Goal: Navigation & Orientation: Find specific page/section

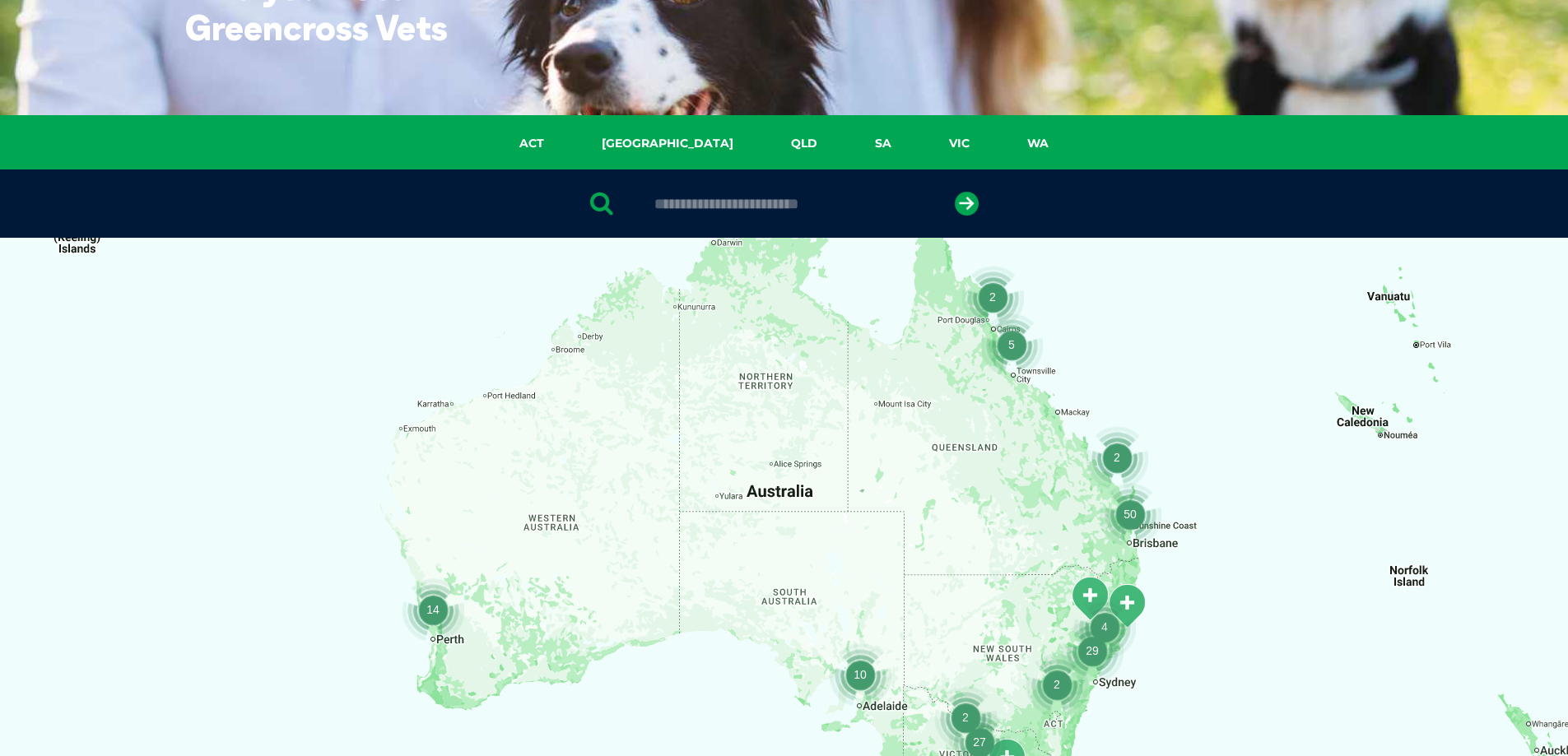
scroll to position [164, 0]
click at [913, 365] on div at bounding box center [784, 556] width 1568 height 636
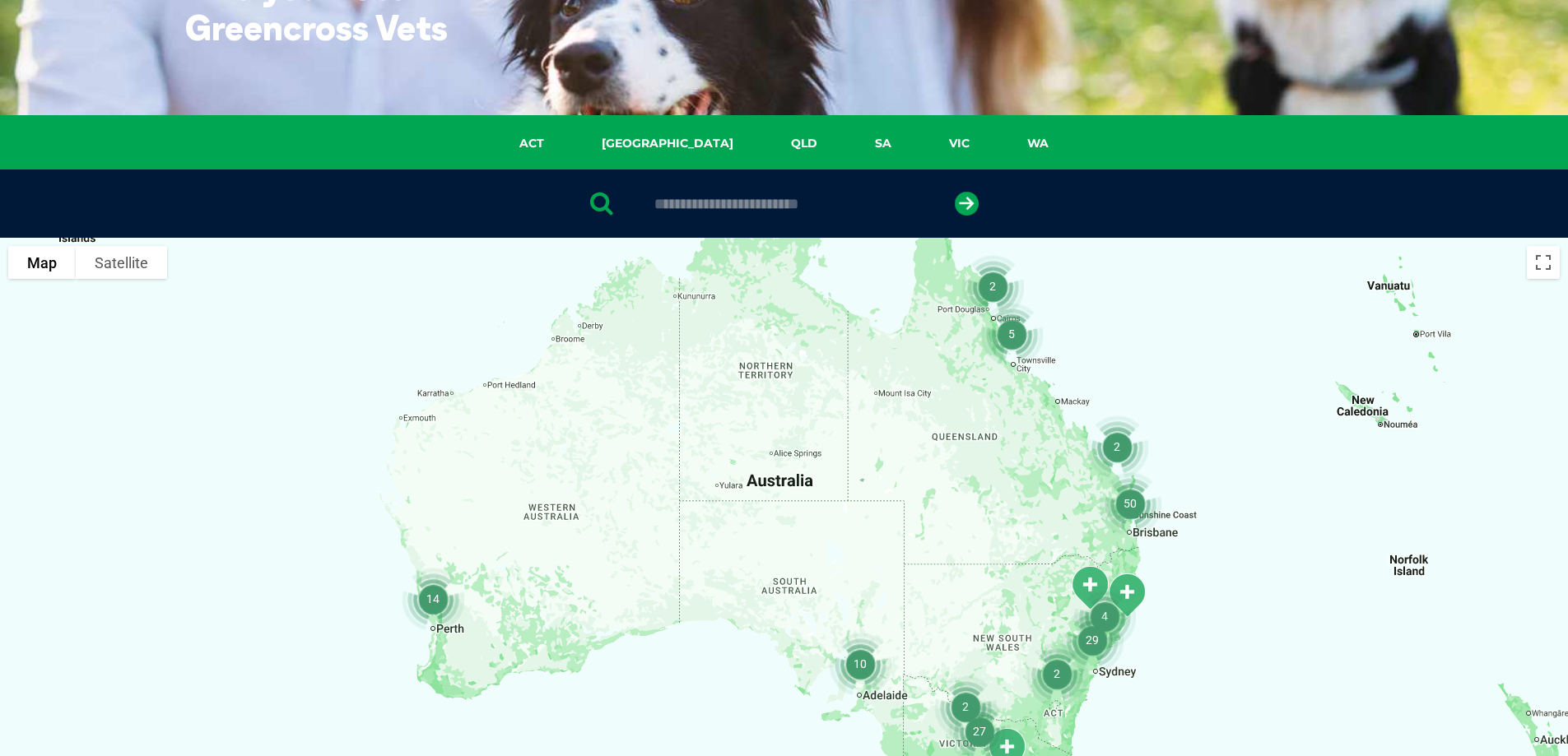
scroll to position [0, 0]
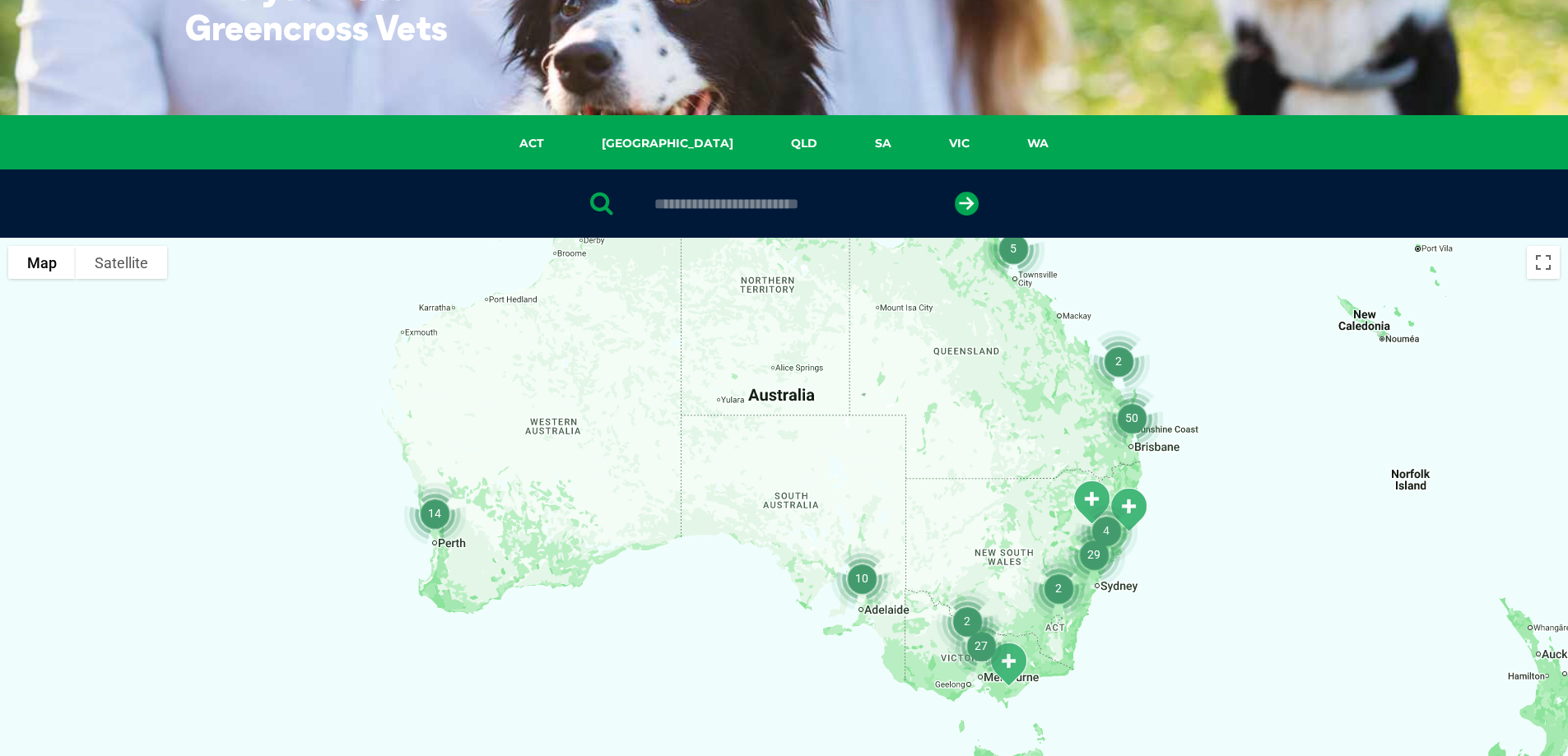
drag, startPoint x: 912, startPoint y: 393, endPoint x: 913, endPoint y: 304, distance: 89.0
click at [913, 304] on div at bounding box center [784, 556] width 1568 height 636
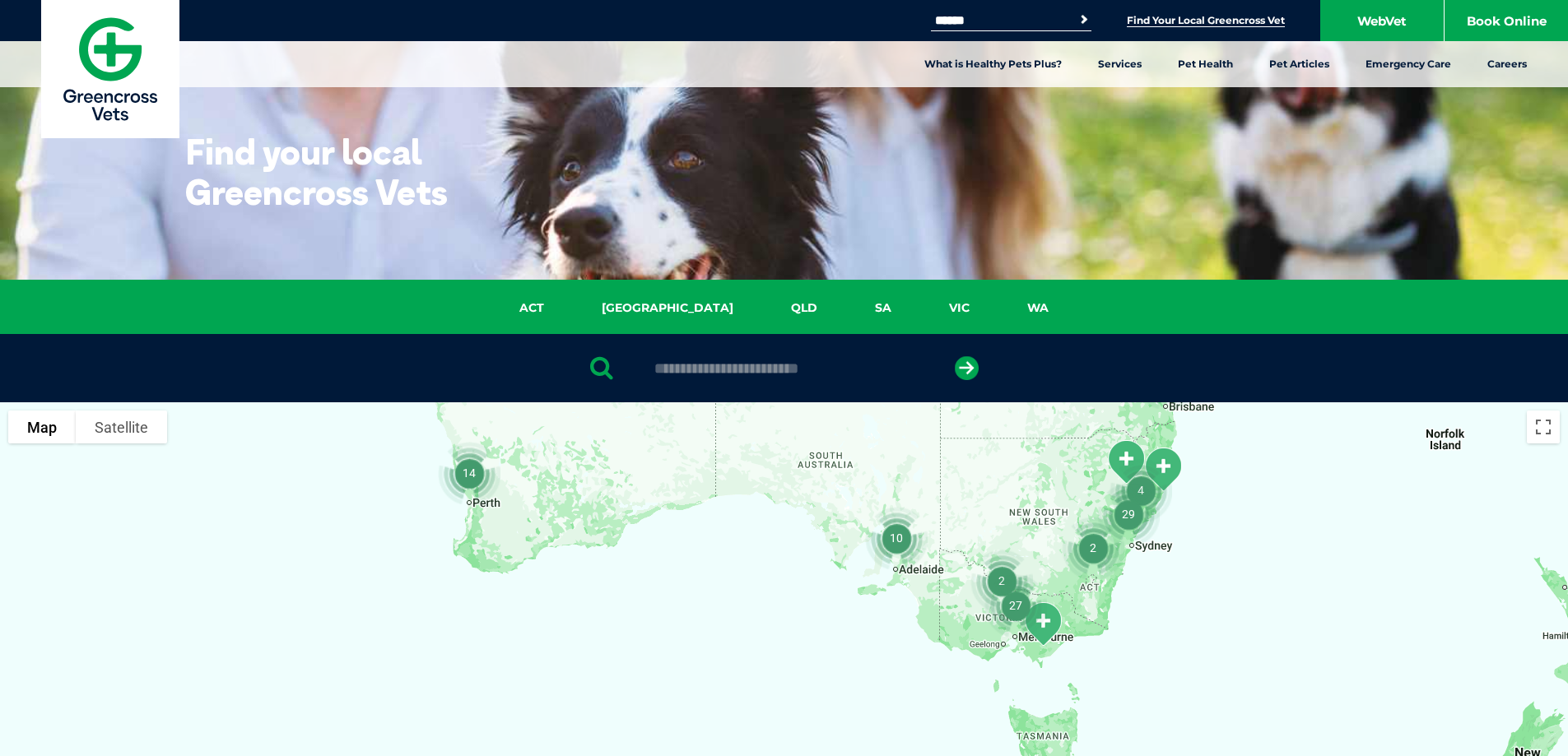
drag, startPoint x: 886, startPoint y: 627, endPoint x: 920, endPoint y: 408, distance: 221.6
click at [920, 408] on div at bounding box center [784, 720] width 1568 height 636
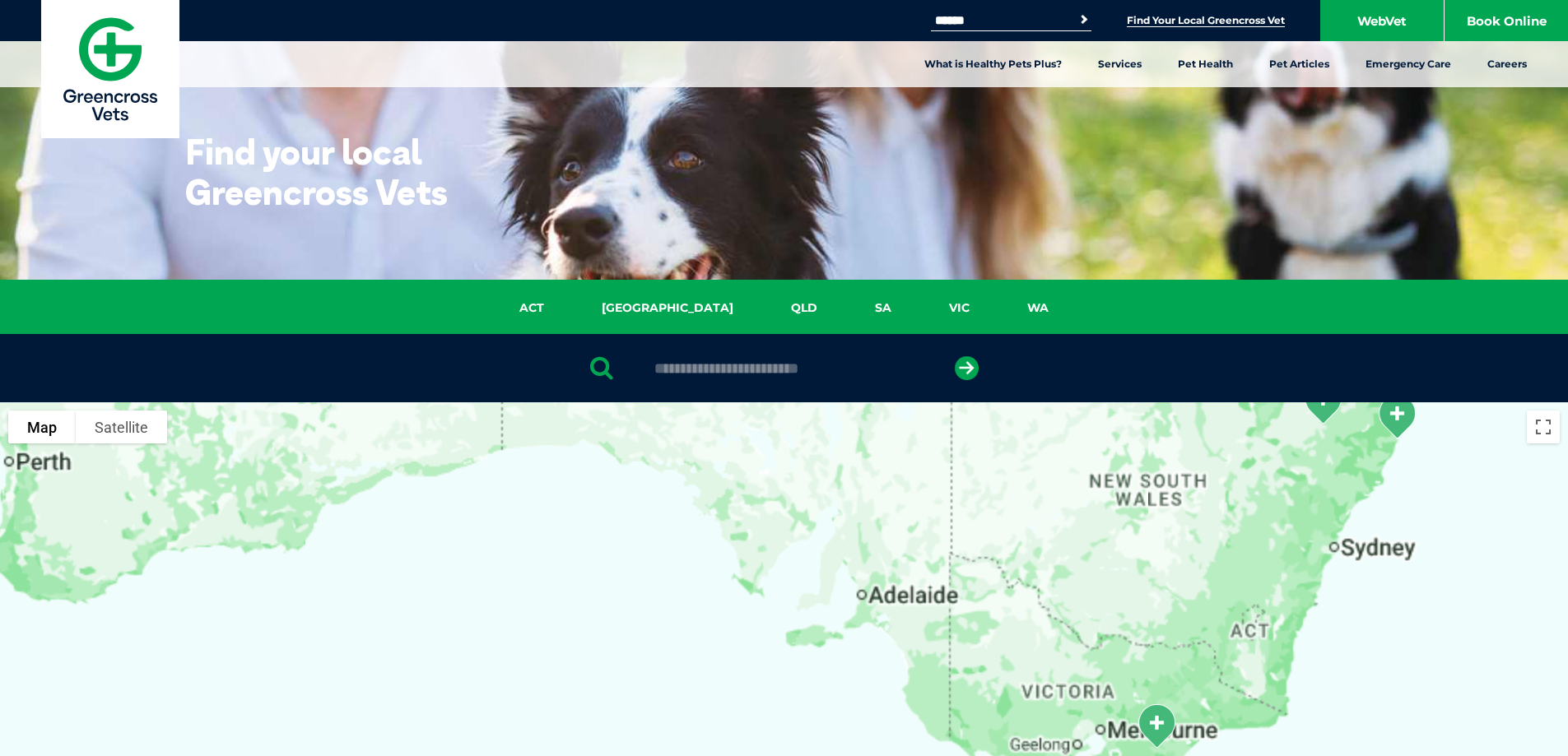
click at [1013, 508] on div at bounding box center [784, 720] width 1568 height 636
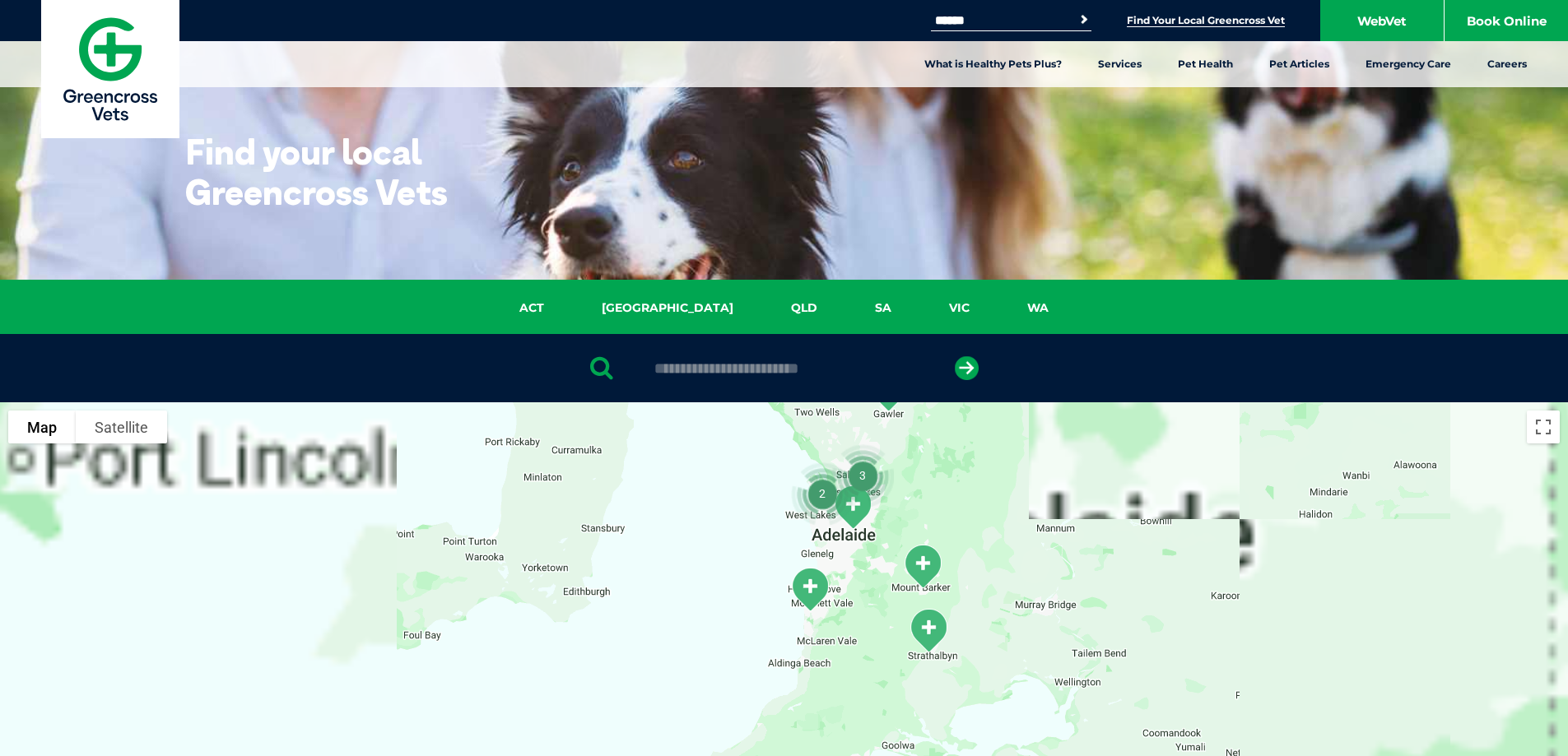
drag, startPoint x: 837, startPoint y: 614, endPoint x: 975, endPoint y: 548, distance: 153.0
click at [975, 548] on div at bounding box center [784, 720] width 1568 height 636
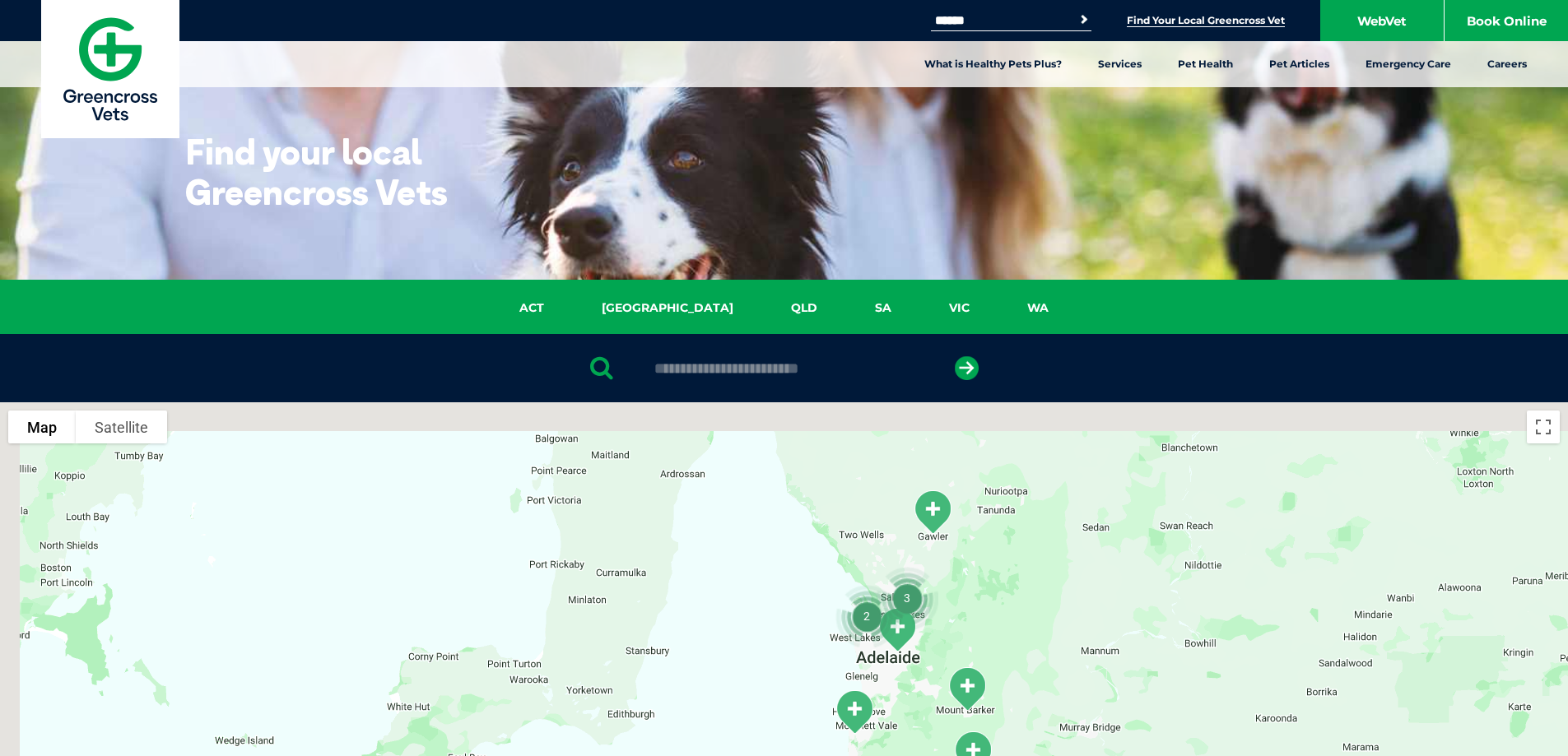
drag, startPoint x: 883, startPoint y: 567, endPoint x: 923, endPoint y: 661, distance: 102.2
click at [929, 693] on div at bounding box center [784, 720] width 1568 height 636
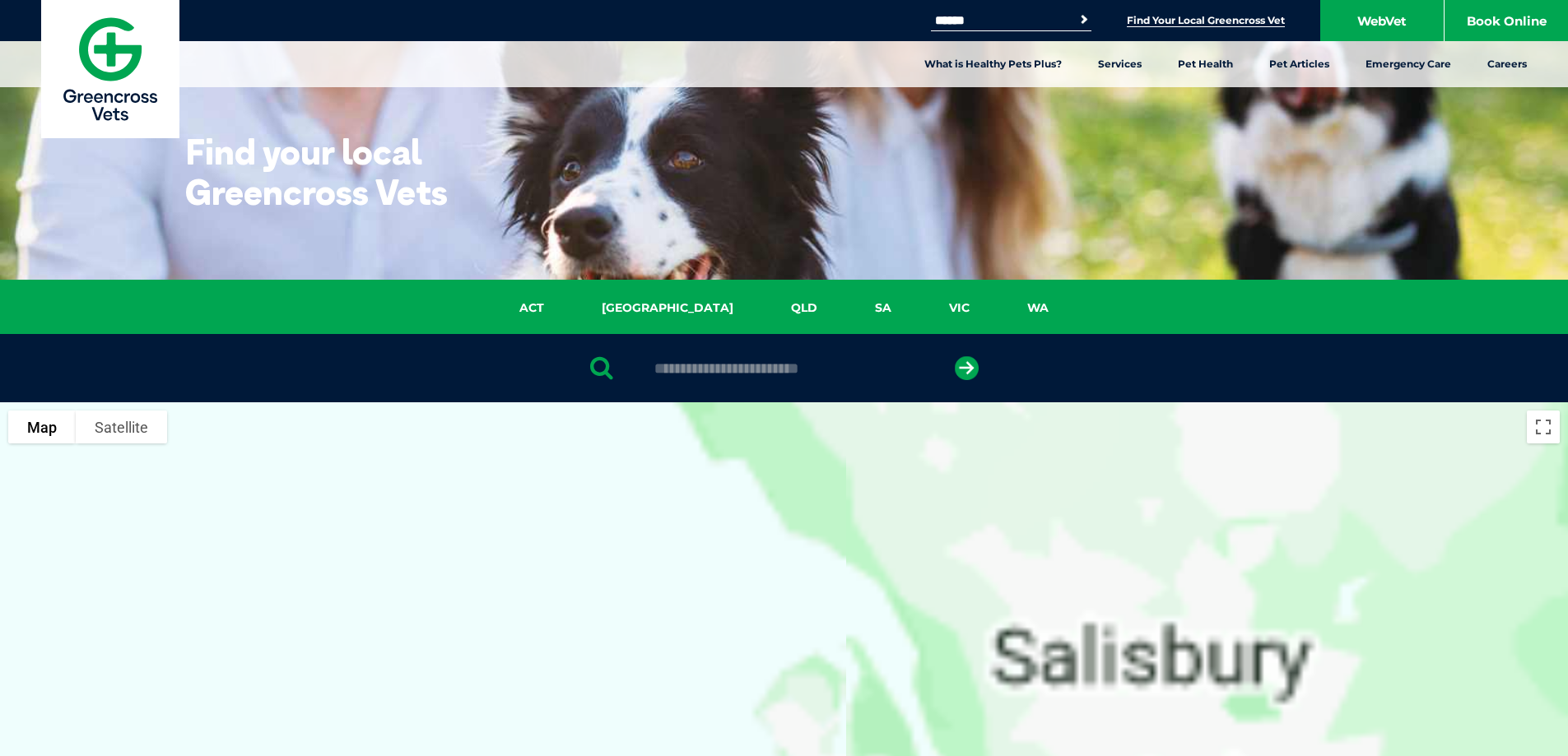
click at [915, 492] on div at bounding box center [784, 720] width 1568 height 636
drag, startPoint x: 966, startPoint y: 573, endPoint x: 952, endPoint y: 524, distance: 51.0
click at [952, 524] on div at bounding box center [784, 720] width 1568 height 636
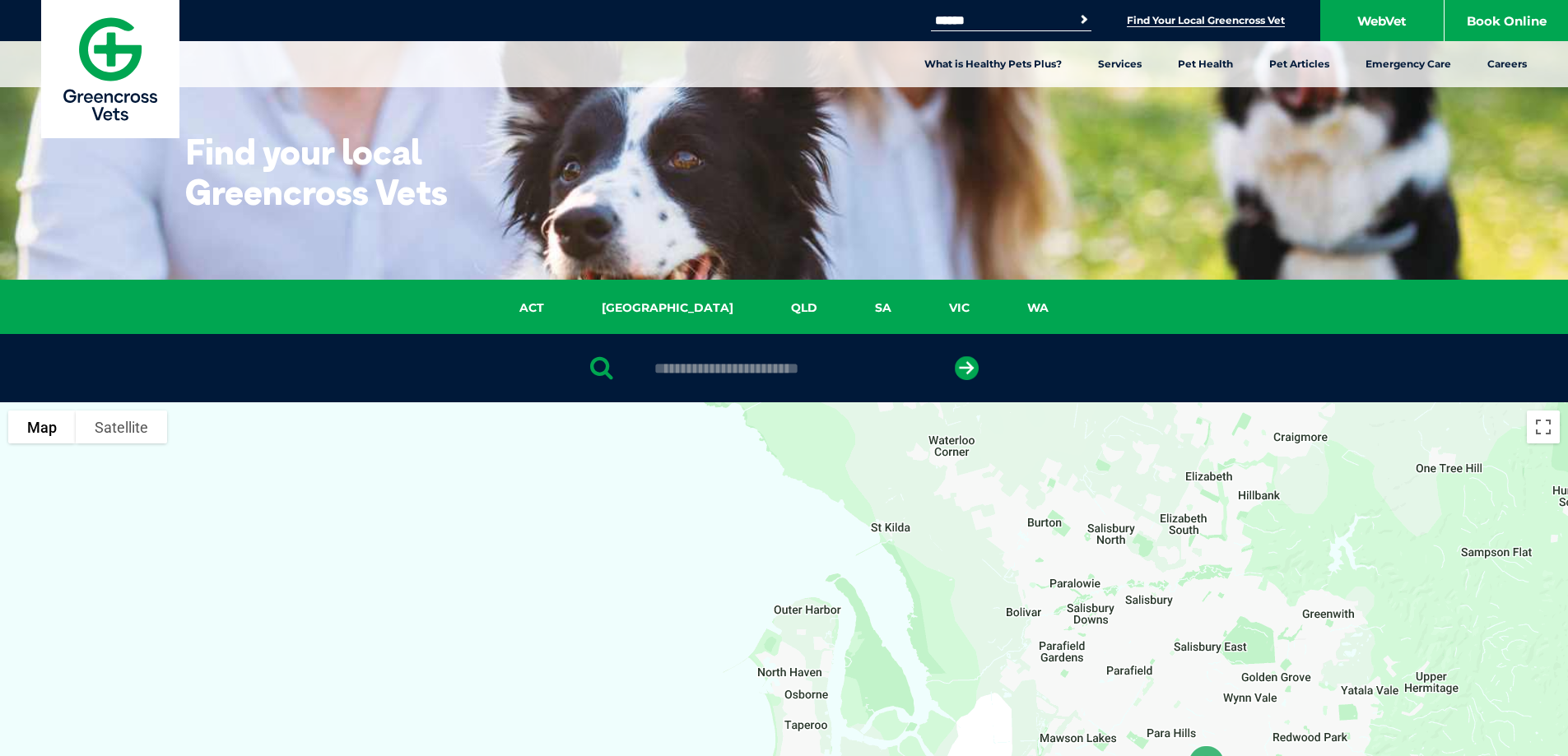
drag, startPoint x: 959, startPoint y: 655, endPoint x: 955, endPoint y: 519, distance: 136.1
click at [948, 495] on div at bounding box center [784, 720] width 1568 height 636
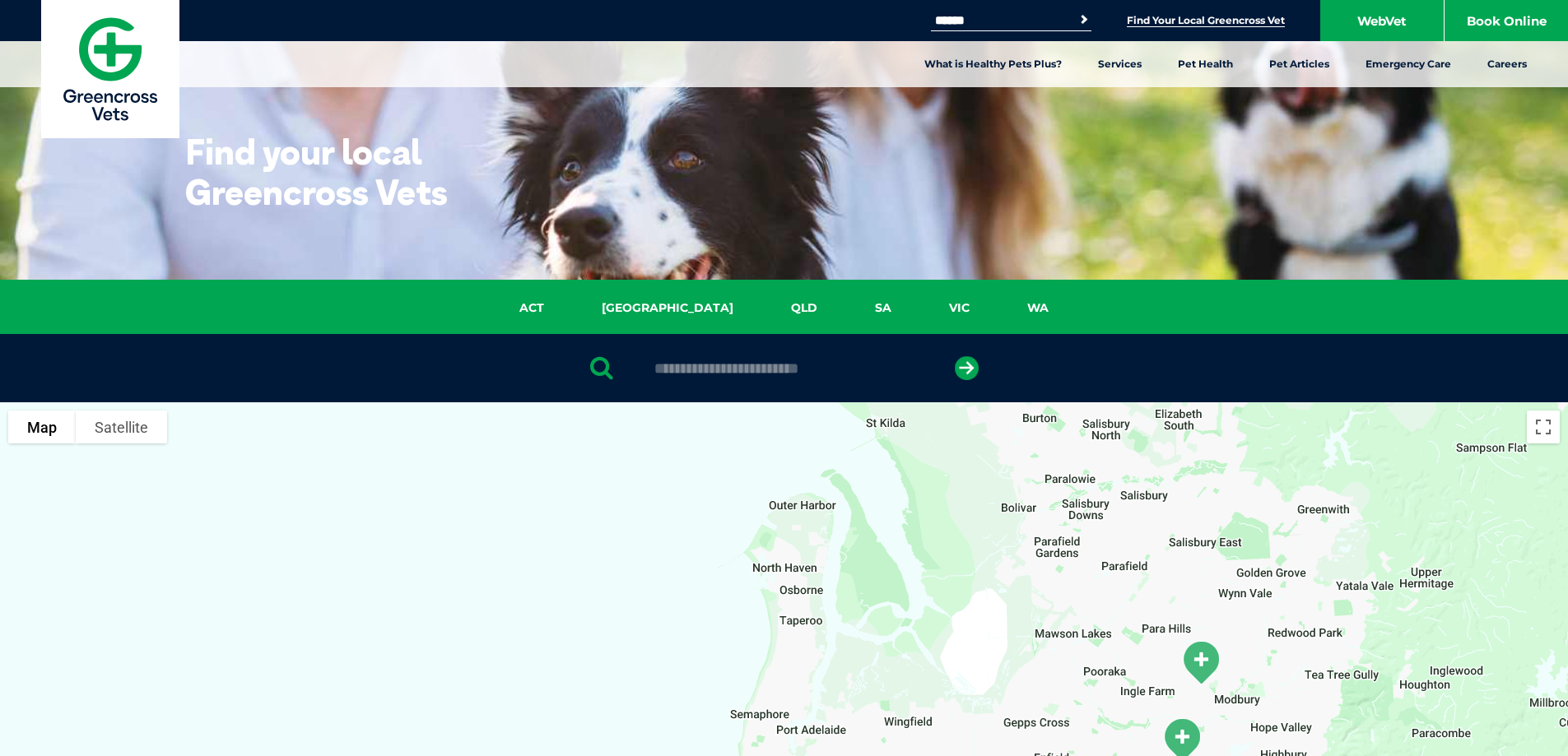
drag, startPoint x: 964, startPoint y: 568, endPoint x: 967, endPoint y: 510, distance: 58.1
click at [967, 510] on div at bounding box center [784, 720] width 1568 height 636
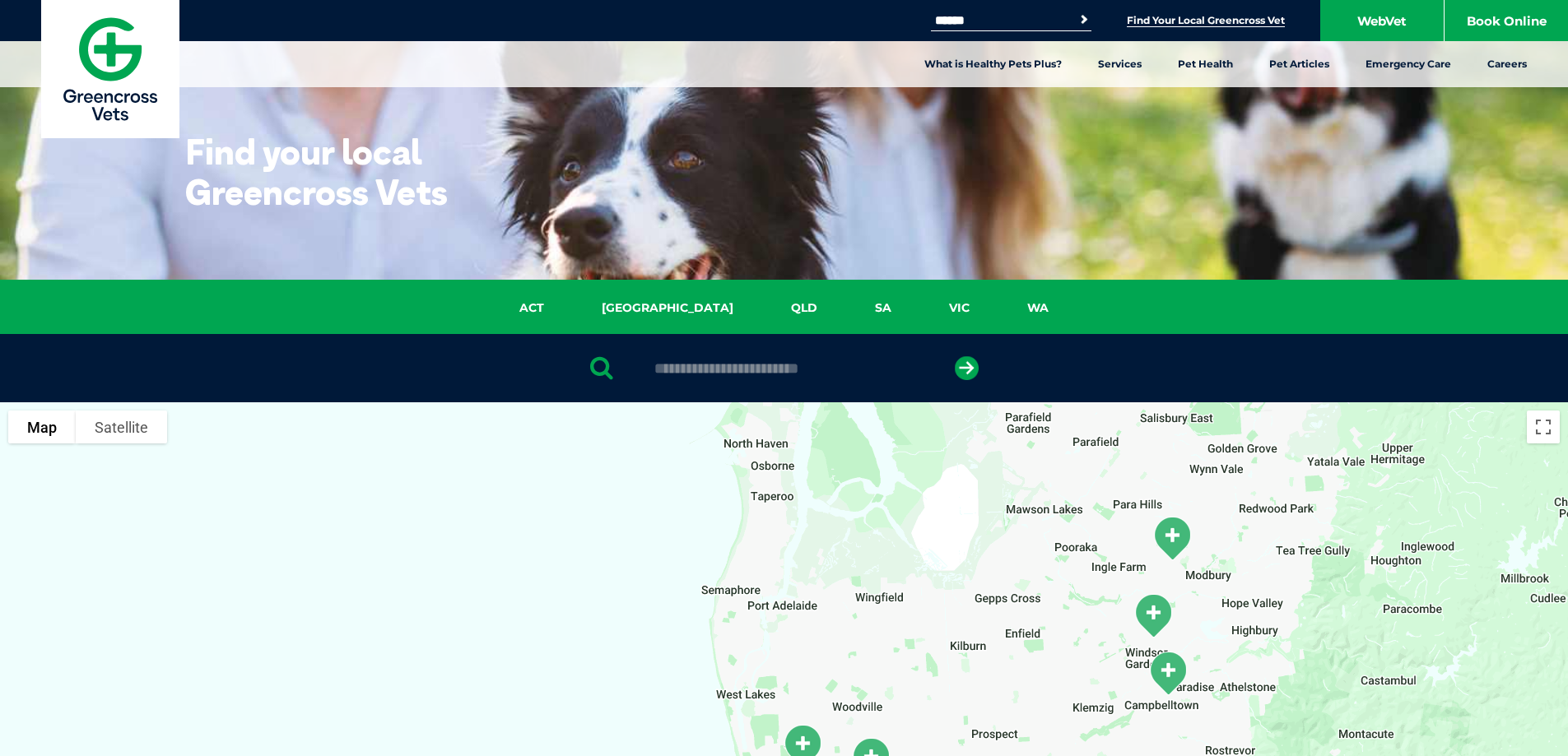
drag, startPoint x: 1014, startPoint y: 607, endPoint x: 988, endPoint y: 582, distance: 36.1
click at [988, 582] on div at bounding box center [784, 720] width 1568 height 636
click at [1149, 613] on img "Holden Hill" at bounding box center [1153, 616] width 55 height 59
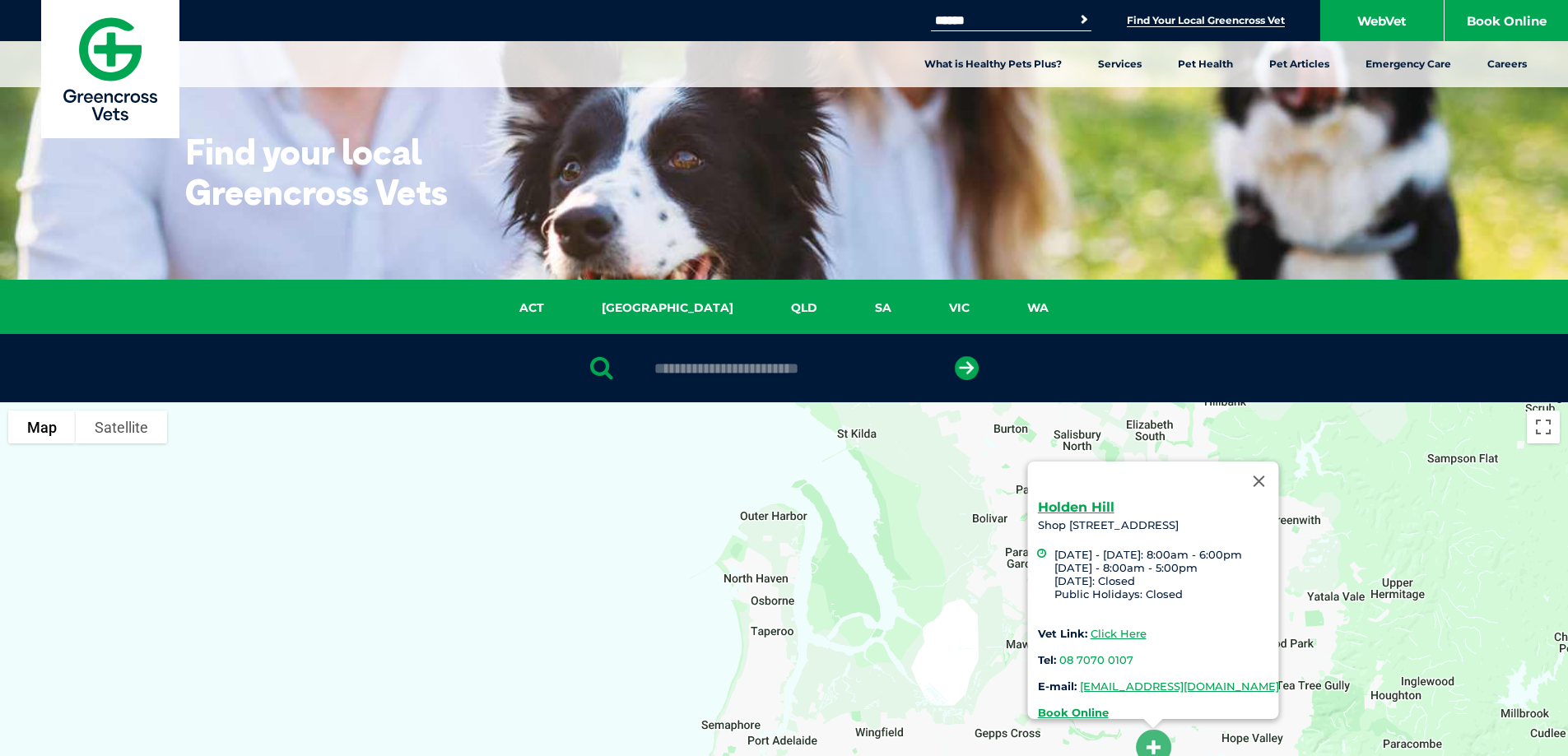
click at [1279, 473] on button "Close" at bounding box center [1259, 481] width 39 height 39
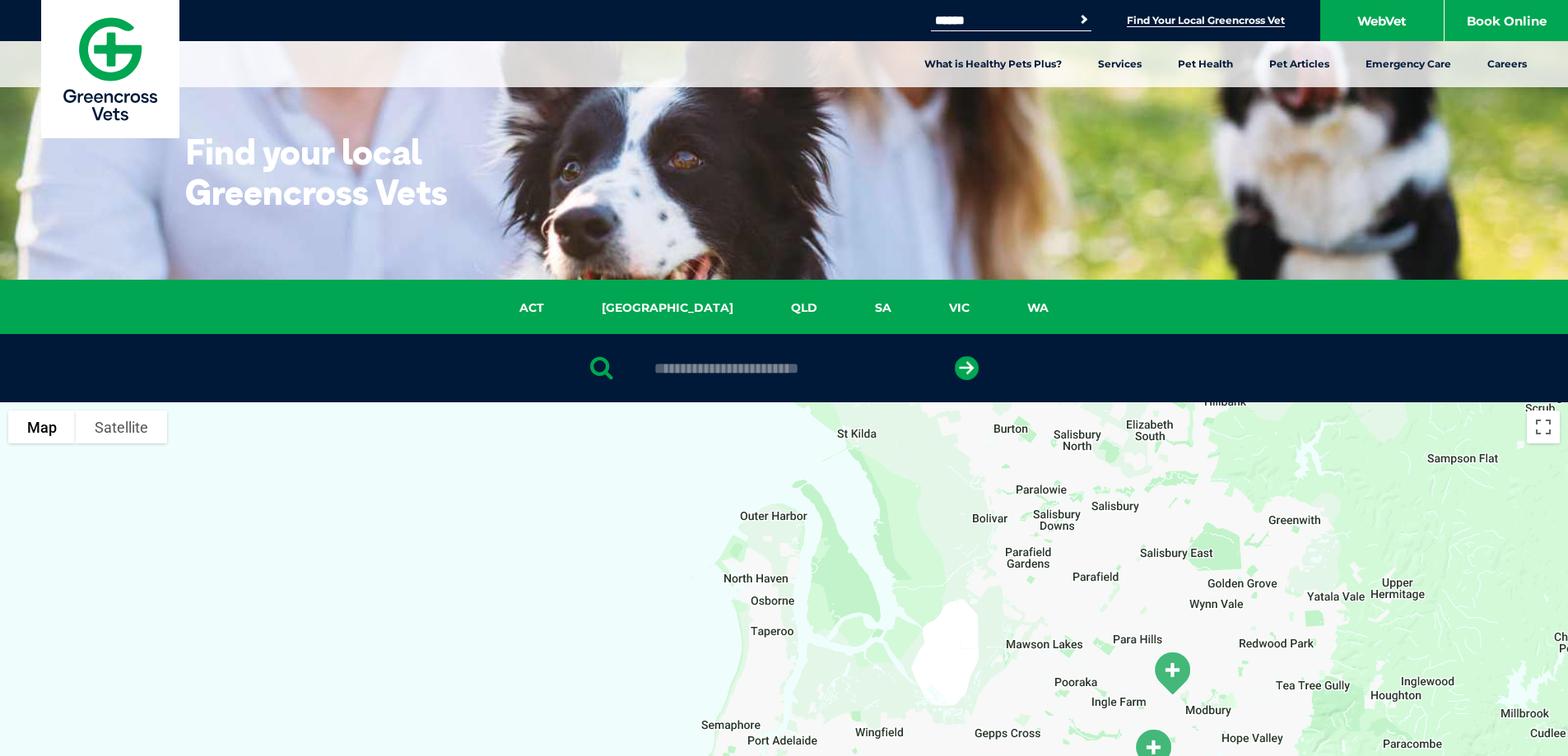
click at [1177, 671] on img "Para Vista" at bounding box center [1172, 673] width 55 height 59
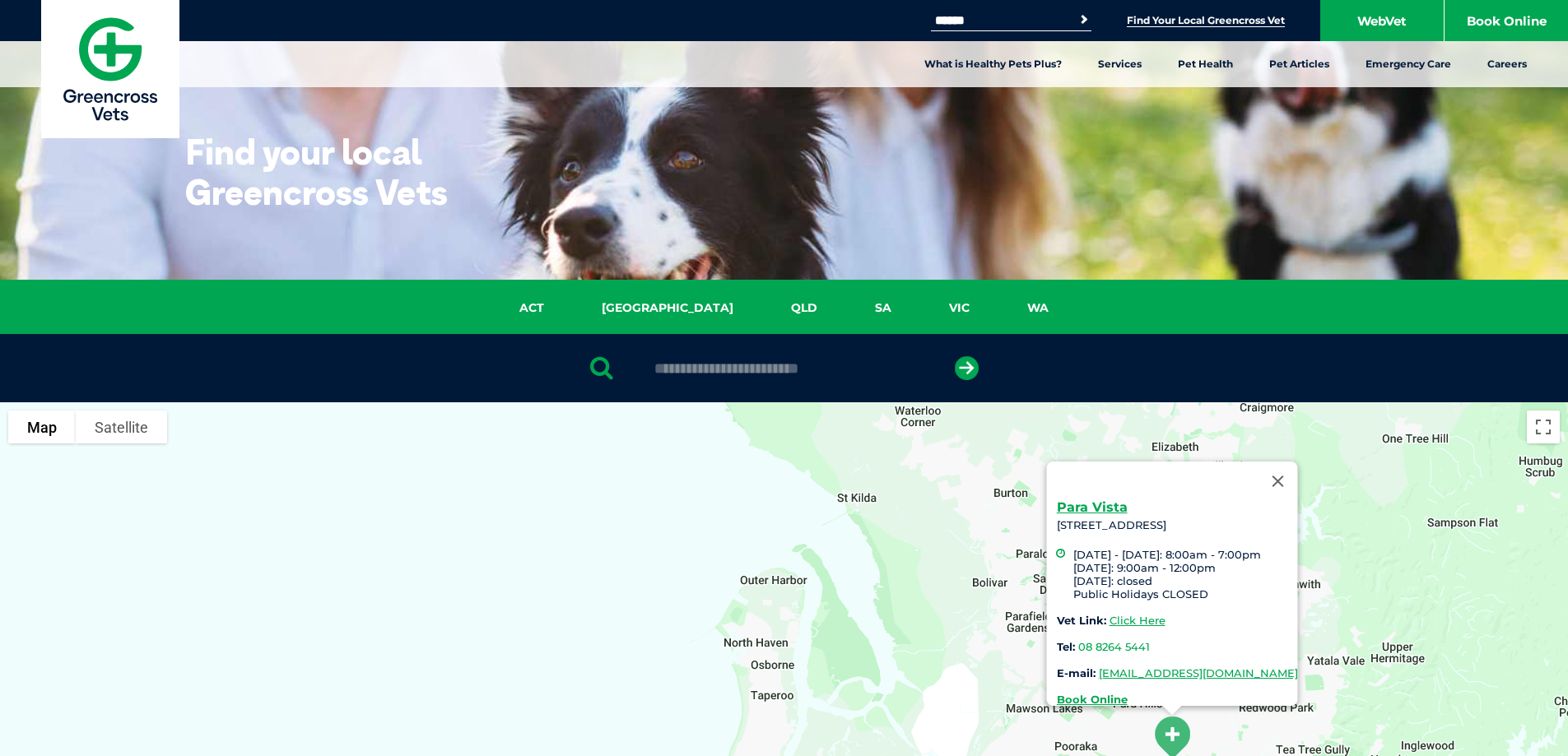
click at [1297, 474] on button "Close" at bounding box center [1277, 481] width 39 height 39
